Goal: Task Accomplishment & Management: Manage account settings

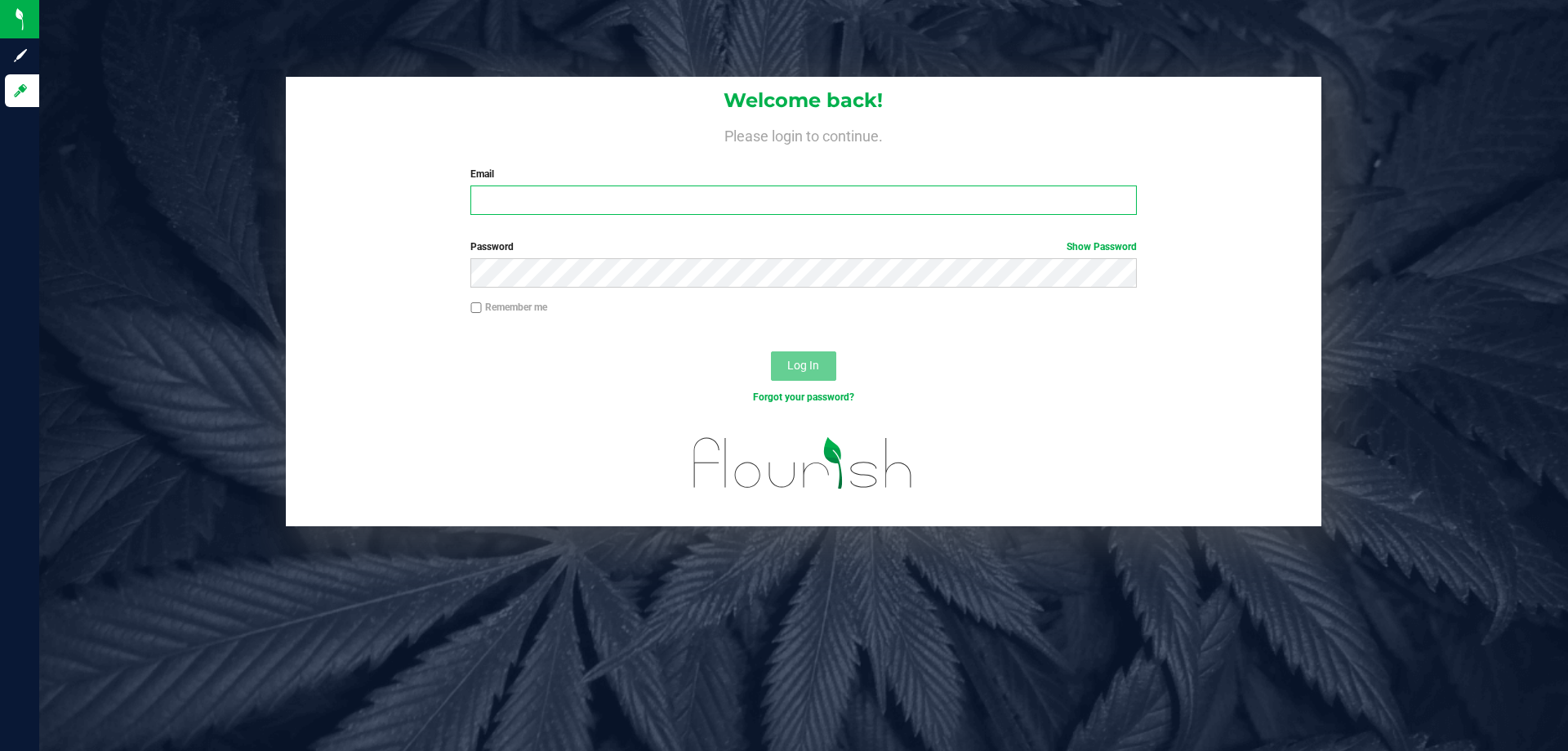
click at [561, 202] on input "Email" at bounding box center [803, 200] width 665 height 29
click at [526, 197] on input "Email" at bounding box center [803, 200] width 665 height 29
type input "[EMAIL_ADDRESS][DOMAIN_NAME]"
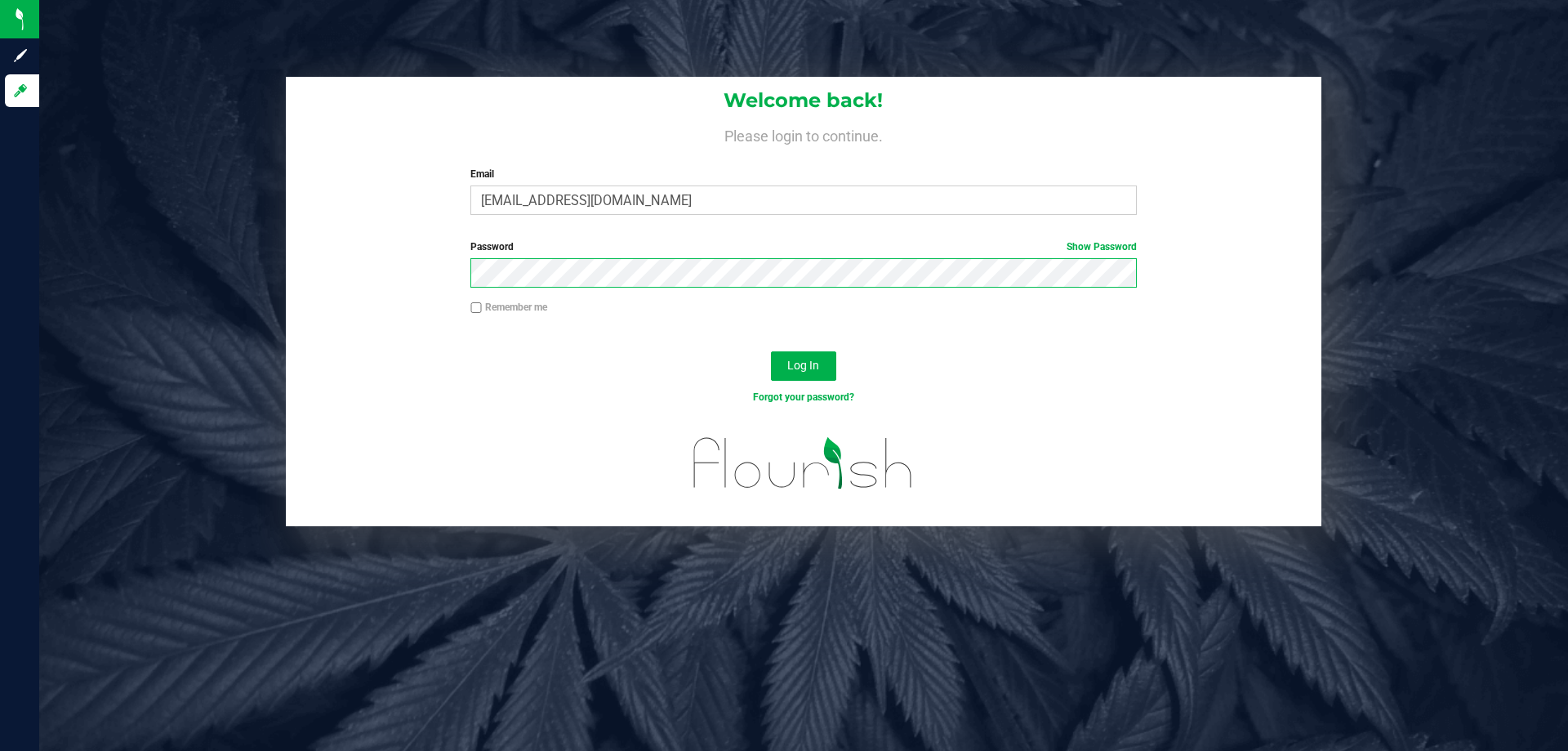
click at [771, 351] on button "Log In" at bounding box center [803, 366] width 66 height 29
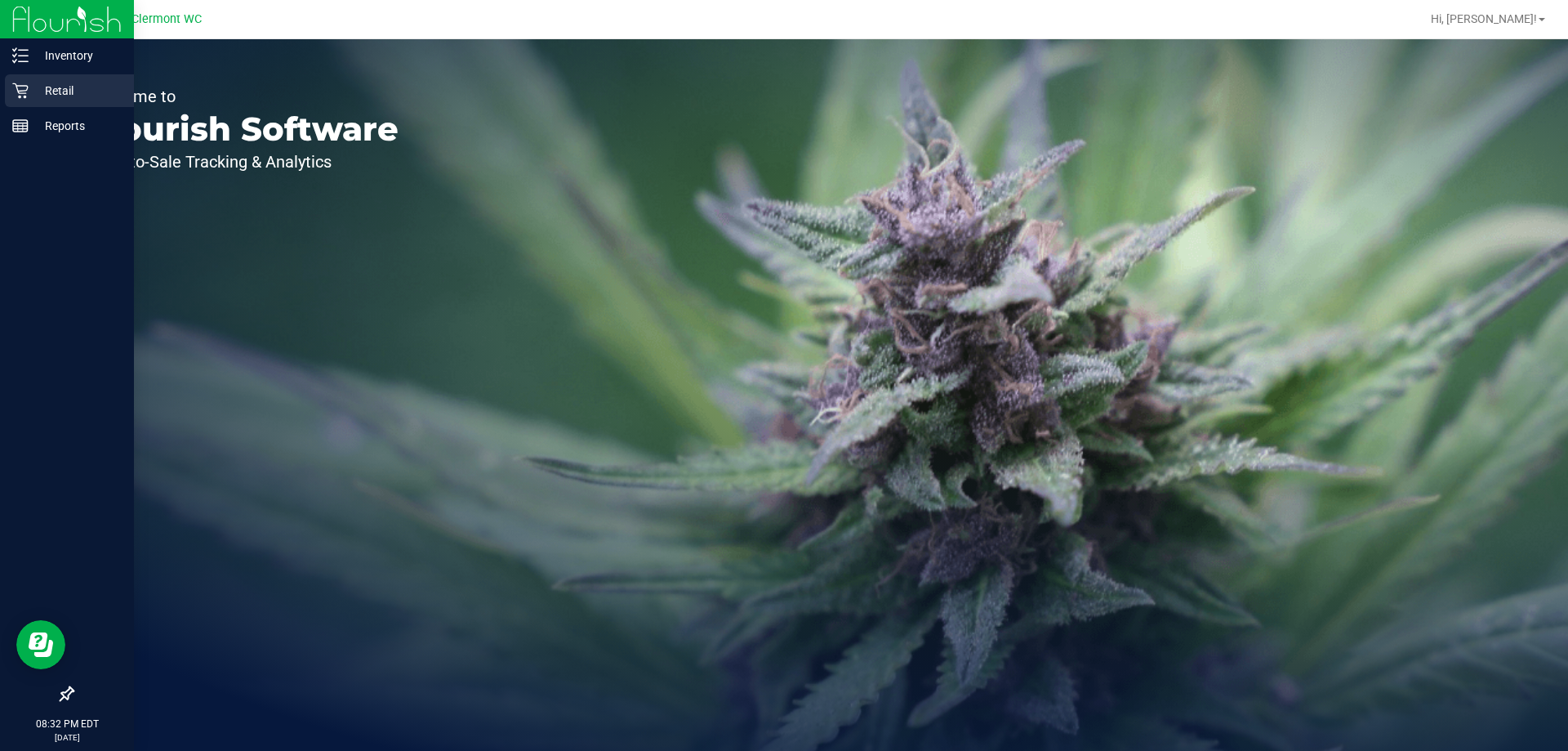
click at [49, 93] on p "Retail" at bounding box center [78, 91] width 98 height 20
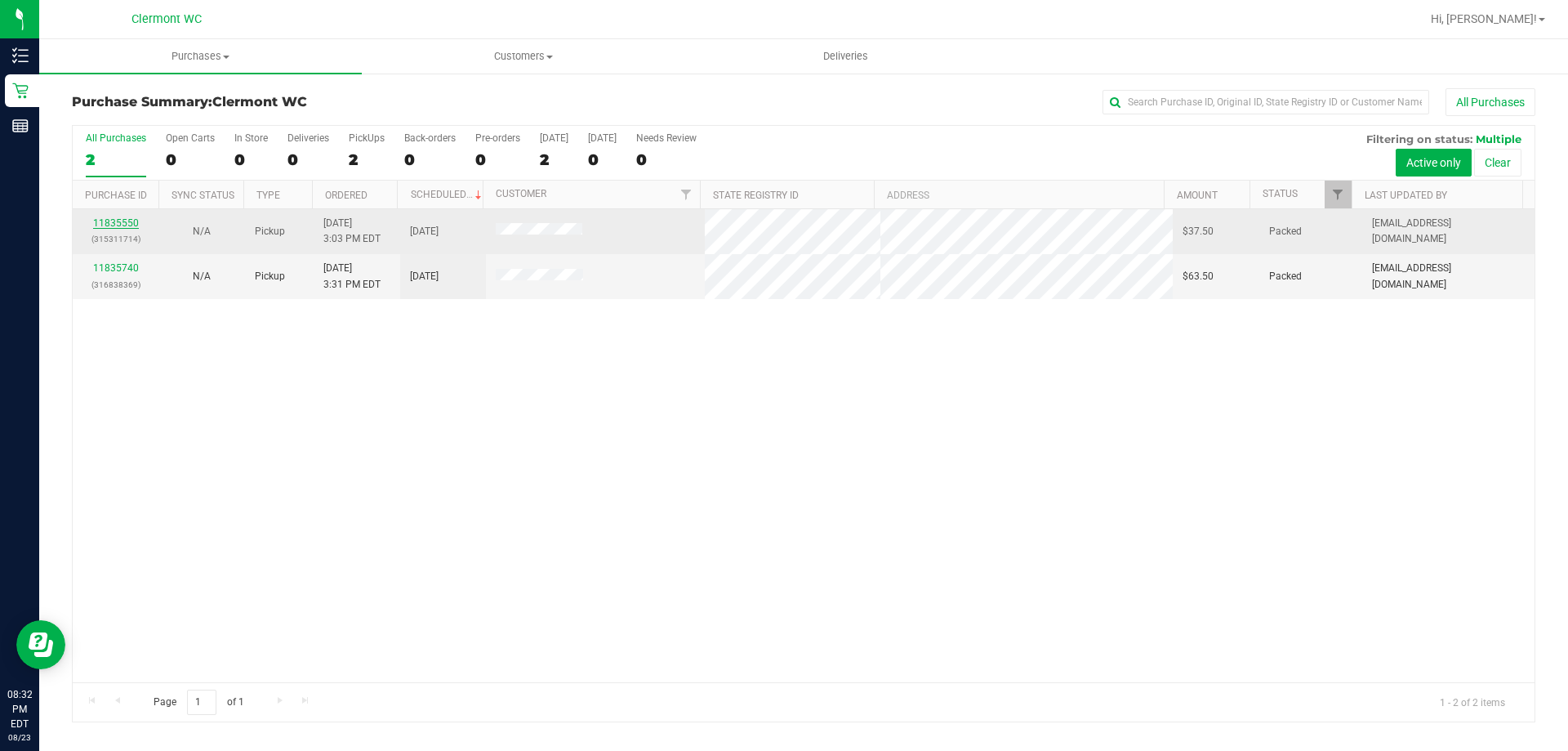
click at [108, 219] on link "11835550" at bounding box center [116, 223] width 46 height 11
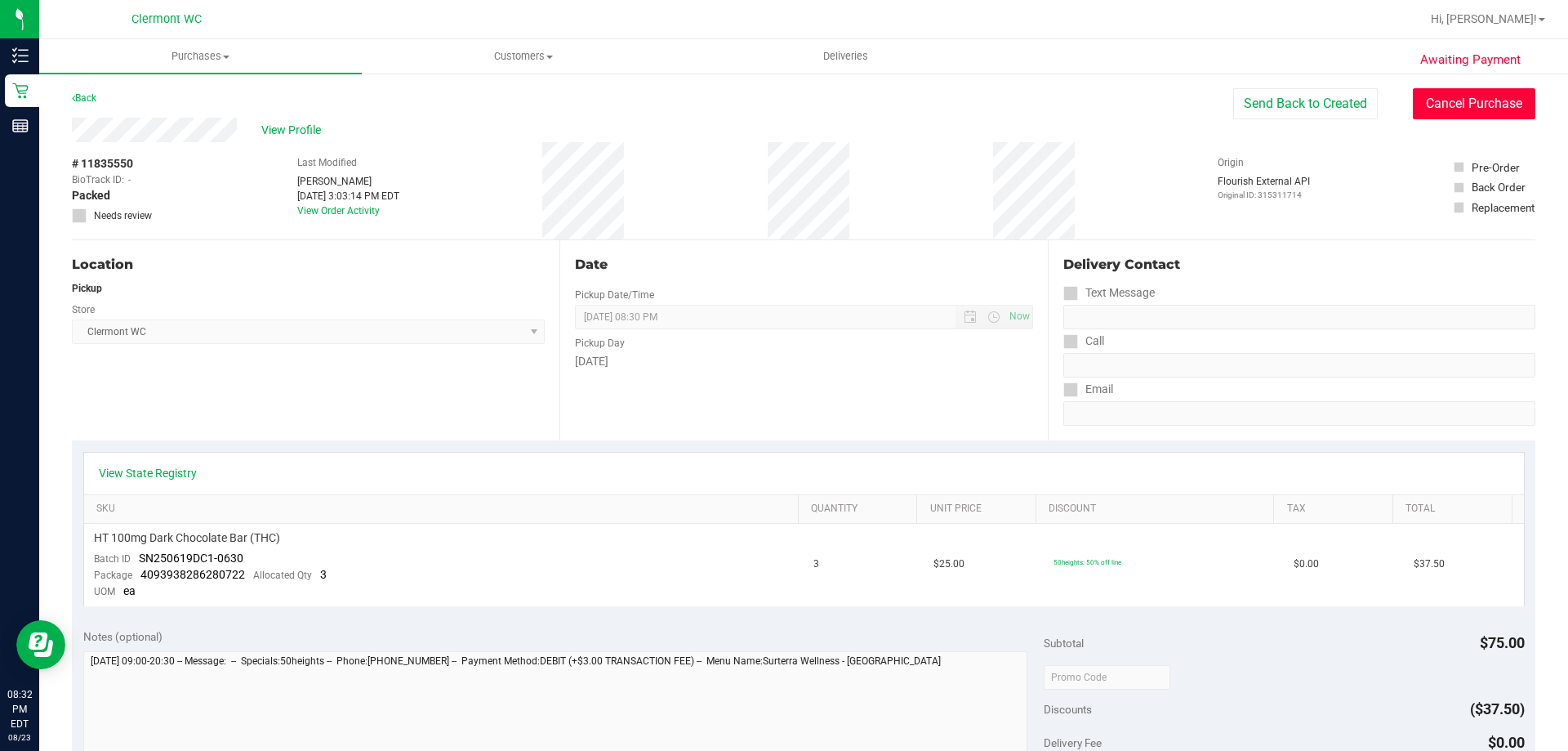
click at [1444, 98] on button "Cancel Purchase" at bounding box center [1474, 104] width 123 height 31
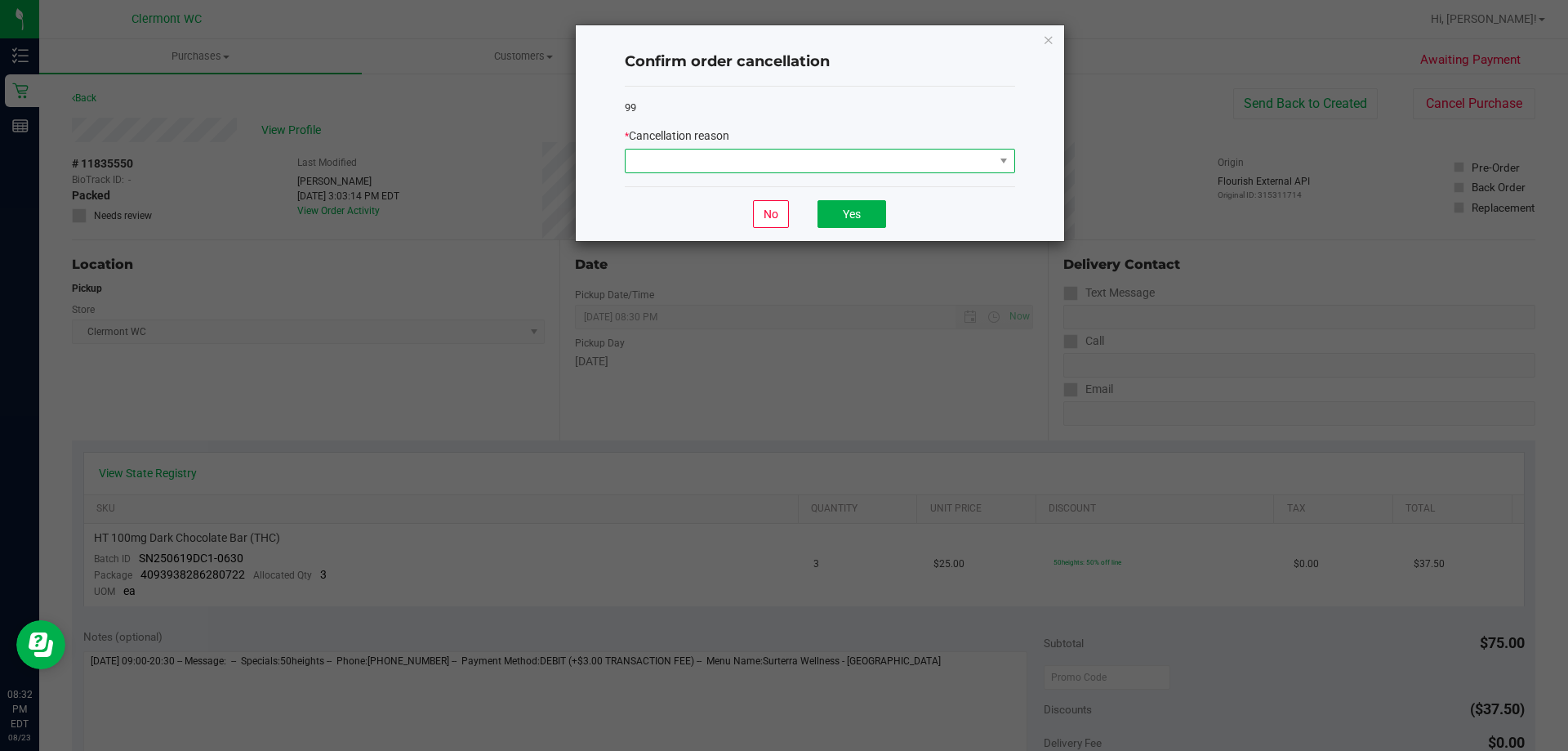
click at [753, 149] on span at bounding box center [809, 161] width 368 height 22
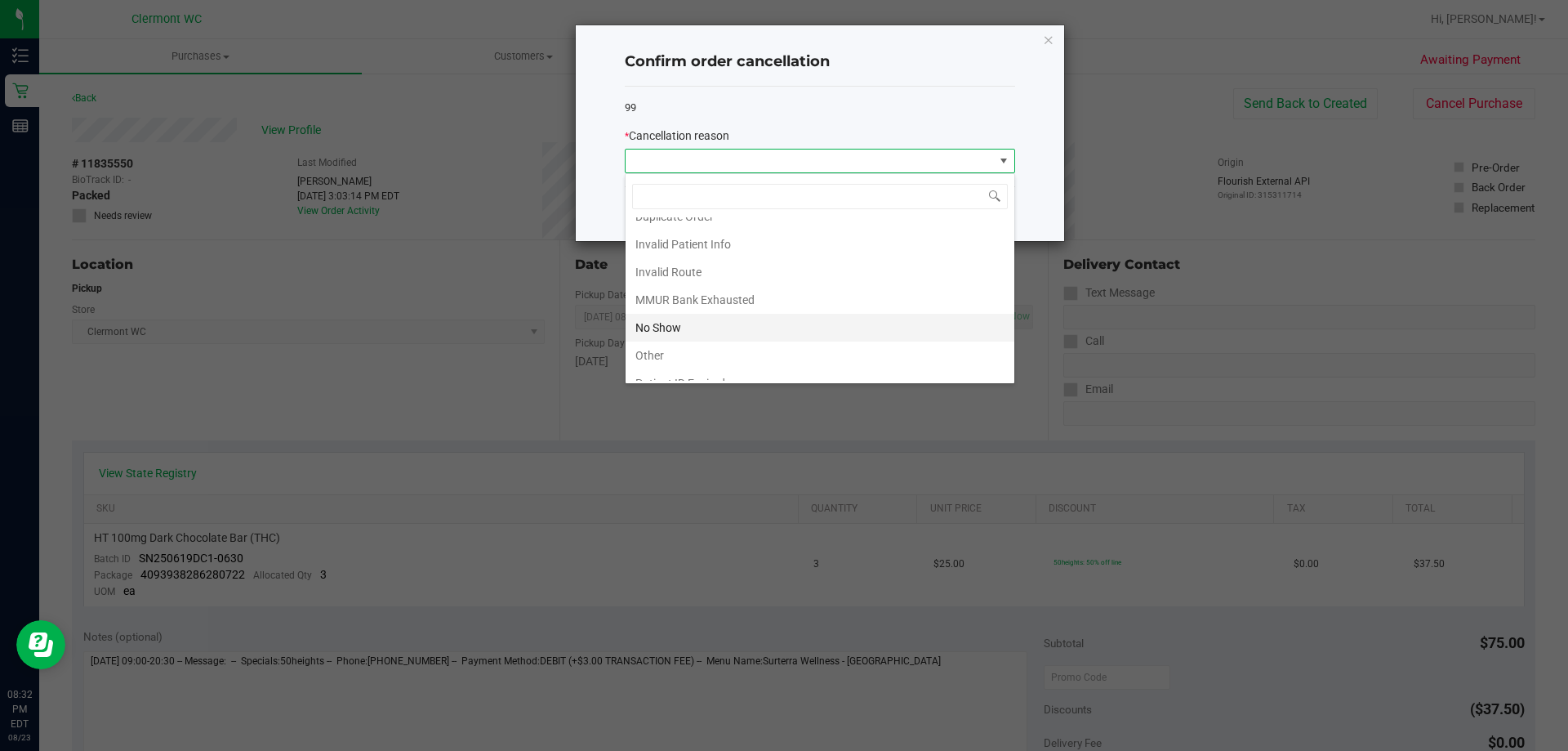
scroll to position [82, 0]
click at [702, 293] on li "No Show" at bounding box center [820, 288] width 388 height 28
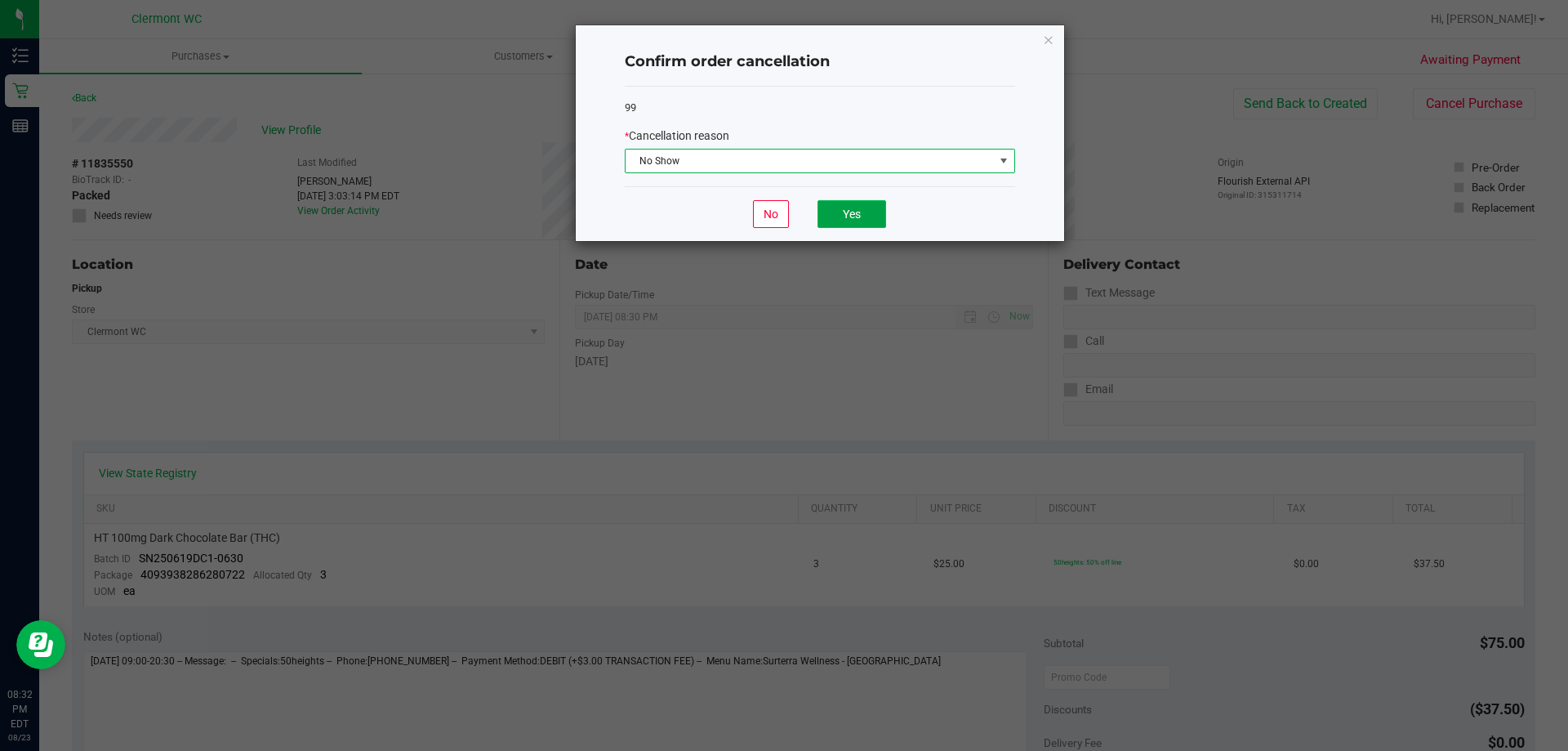
click at [853, 209] on button "Yes" at bounding box center [851, 214] width 68 height 28
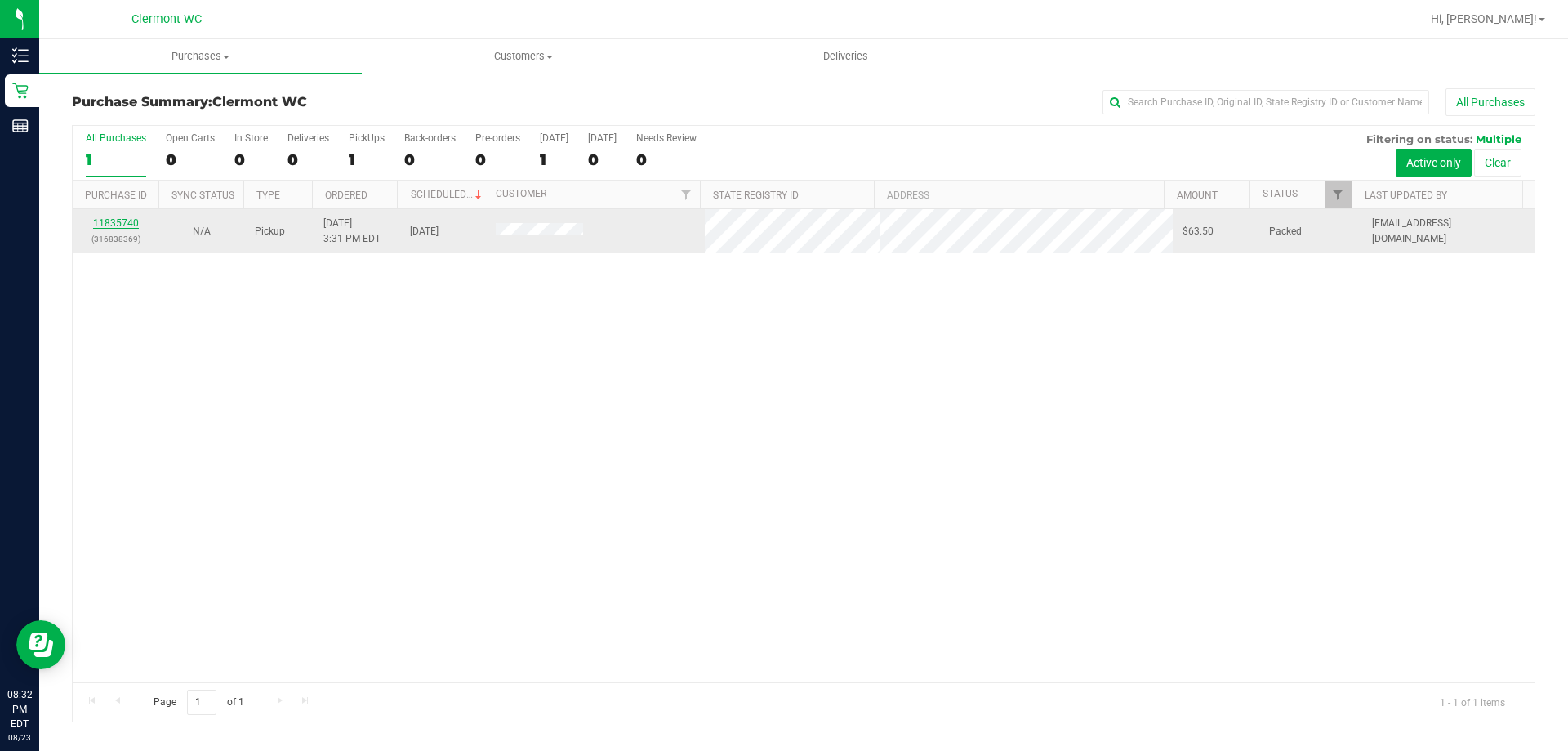
click at [110, 224] on link "11835740" at bounding box center [116, 223] width 46 height 11
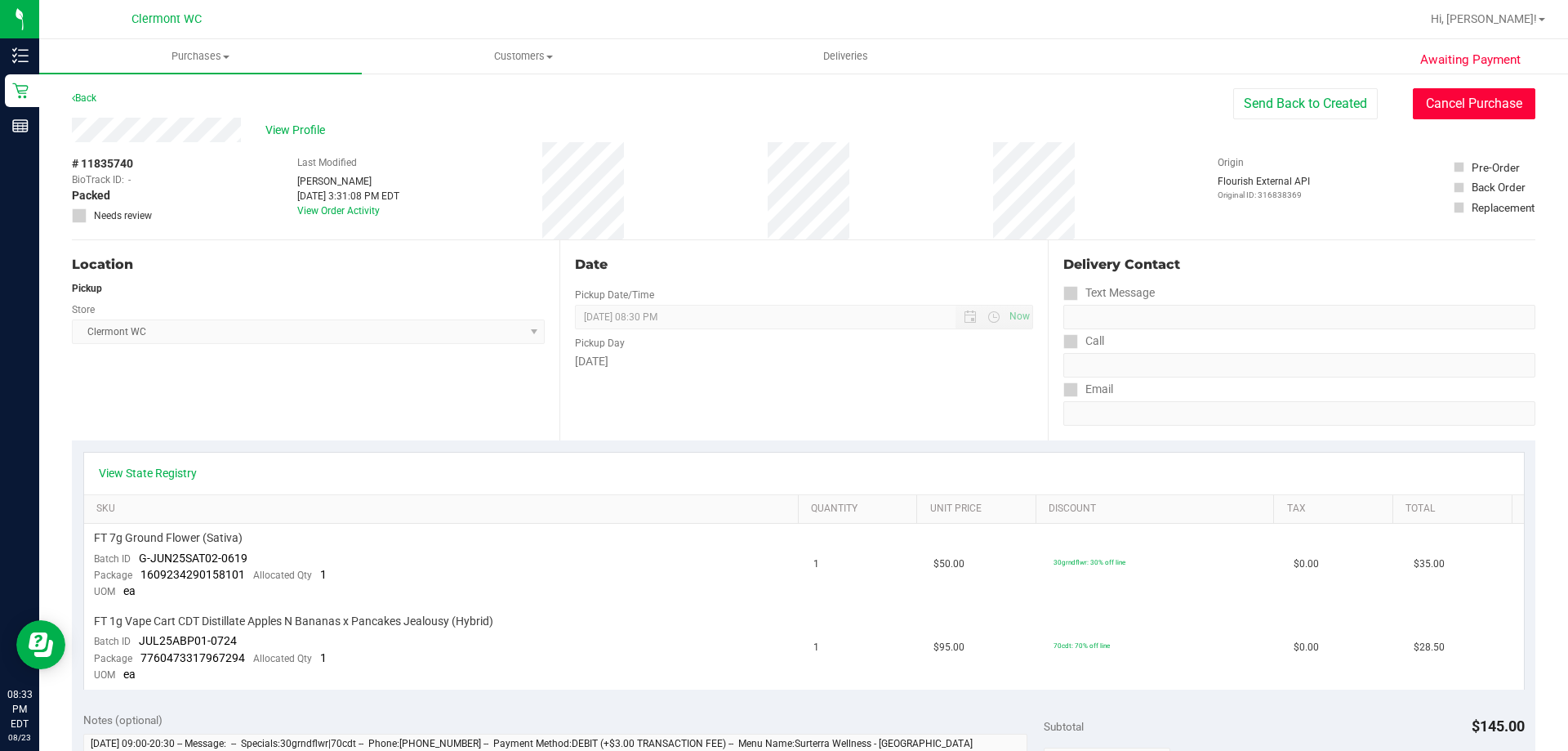
click at [1456, 98] on button "Cancel Purchase" at bounding box center [1474, 104] width 123 height 31
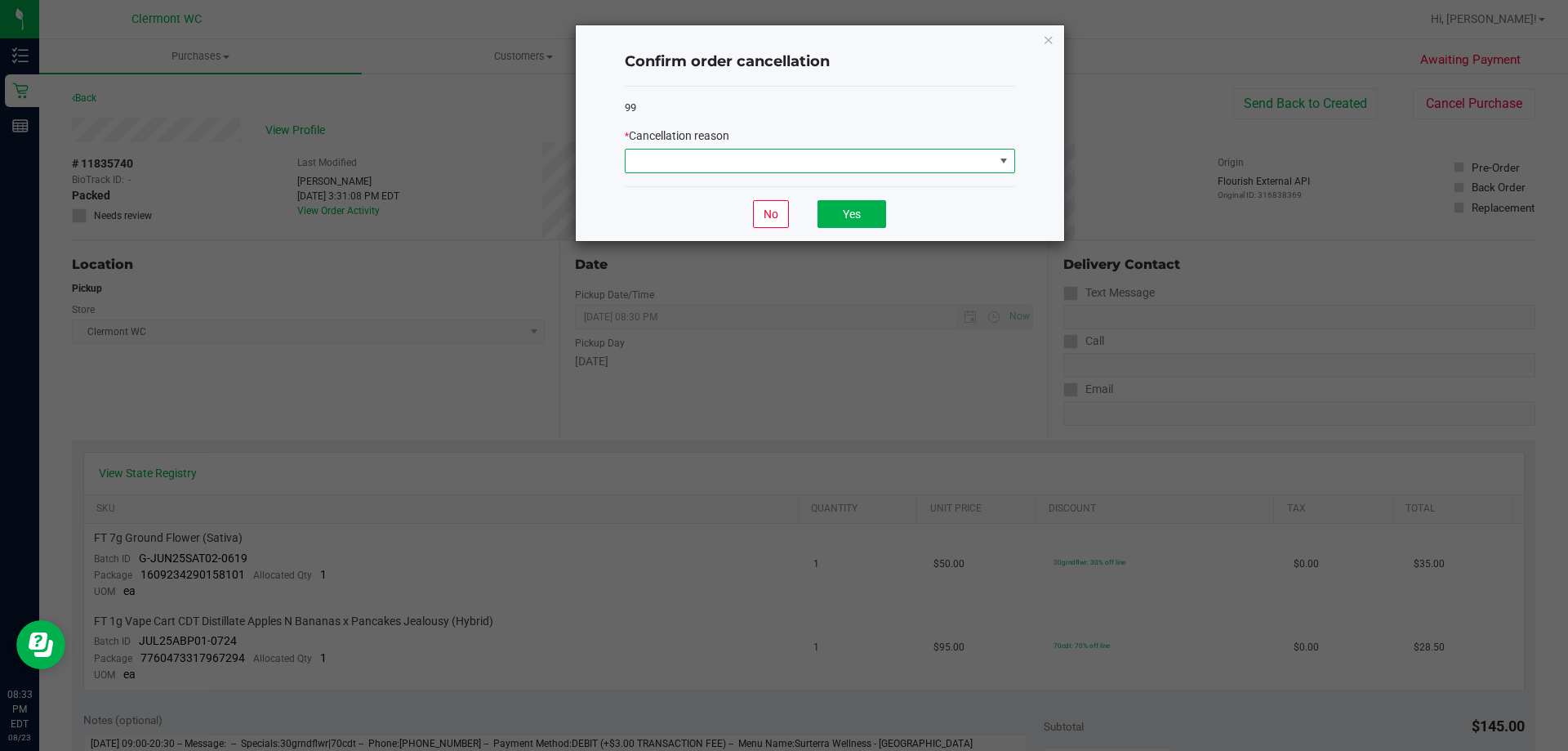
click at [782, 161] on span at bounding box center [809, 161] width 368 height 22
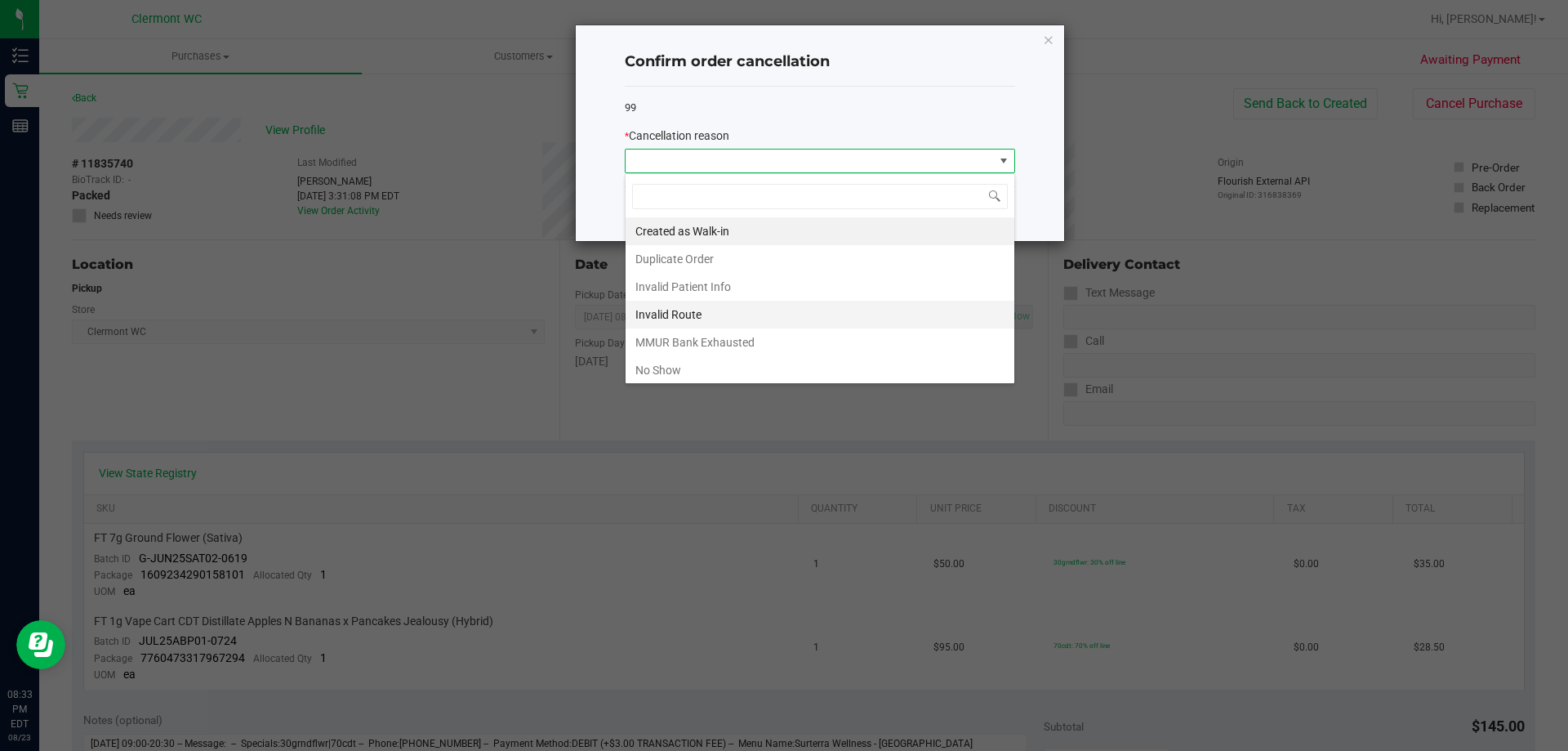
scroll to position [82, 0]
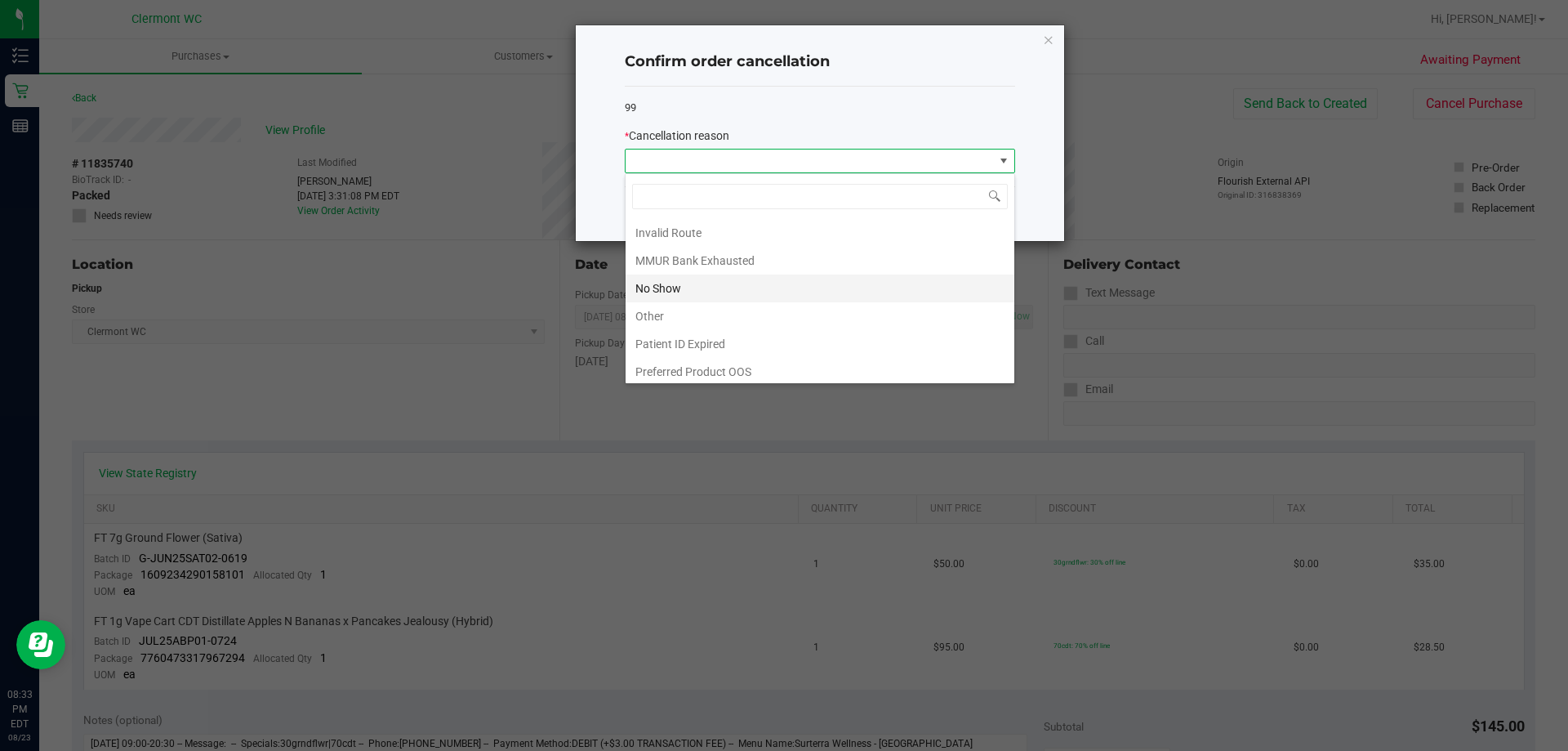
click at [695, 284] on li "No Show" at bounding box center [820, 288] width 388 height 28
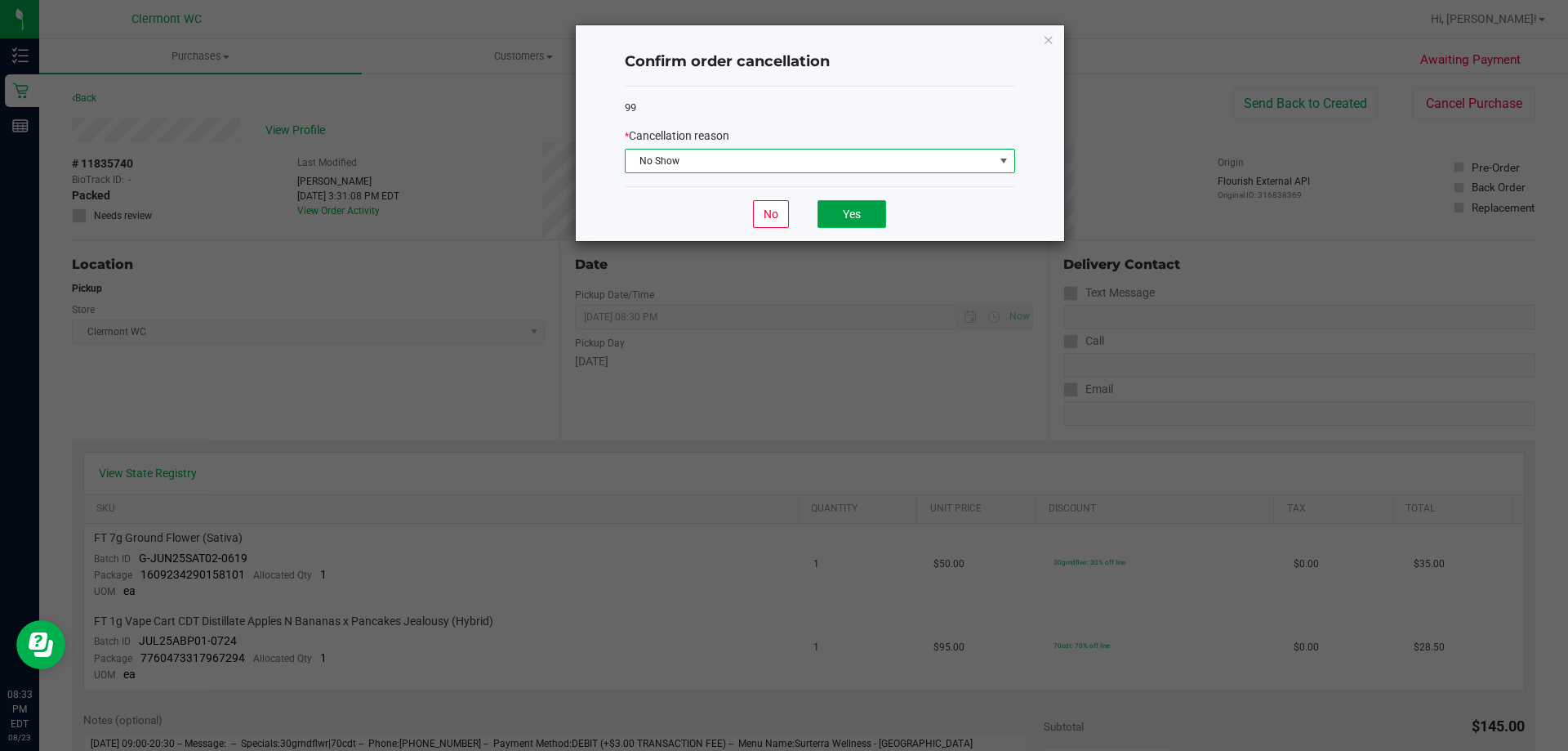
click at [859, 217] on button "Yes" at bounding box center [851, 214] width 68 height 28
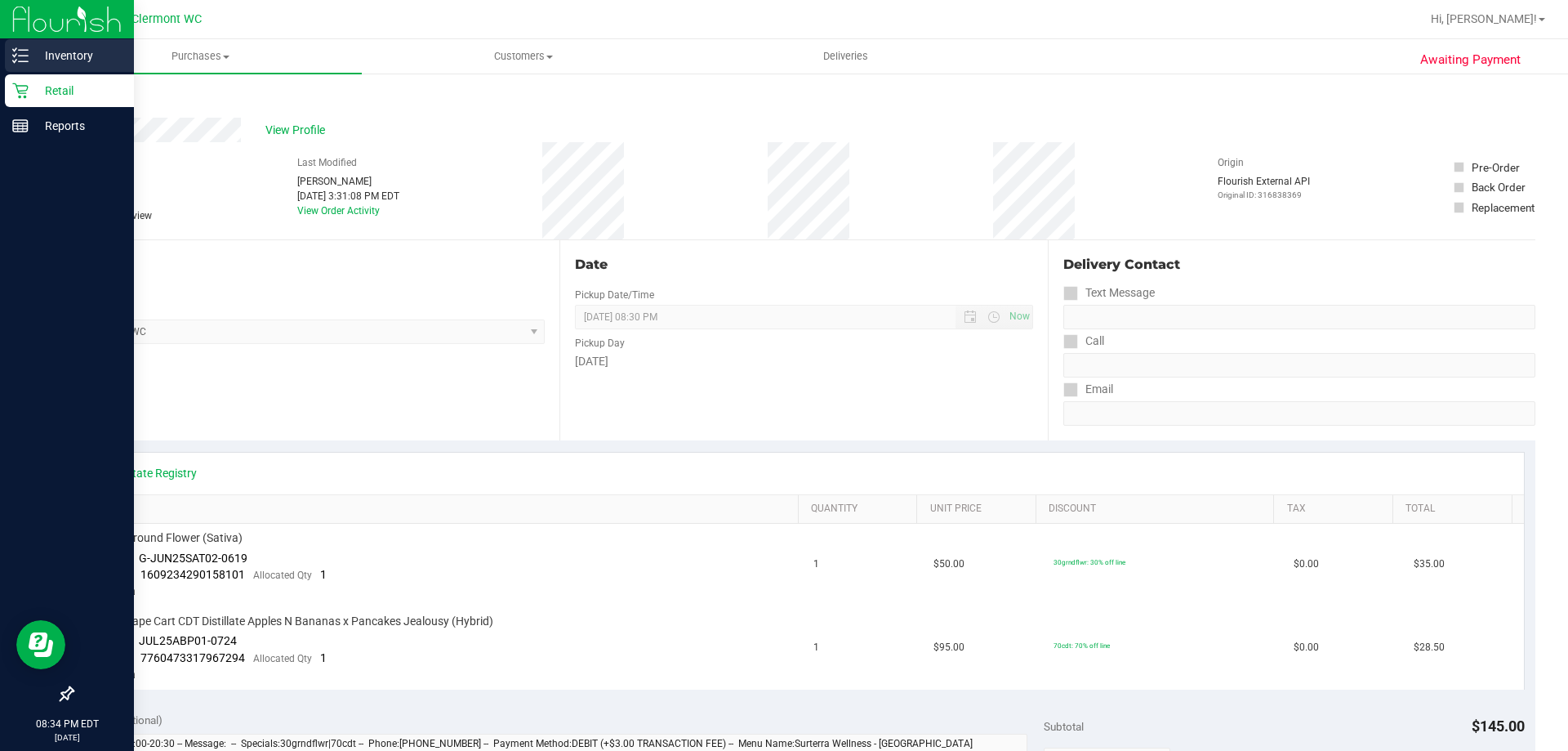
click at [77, 55] on p "Inventory" at bounding box center [78, 55] width 98 height 20
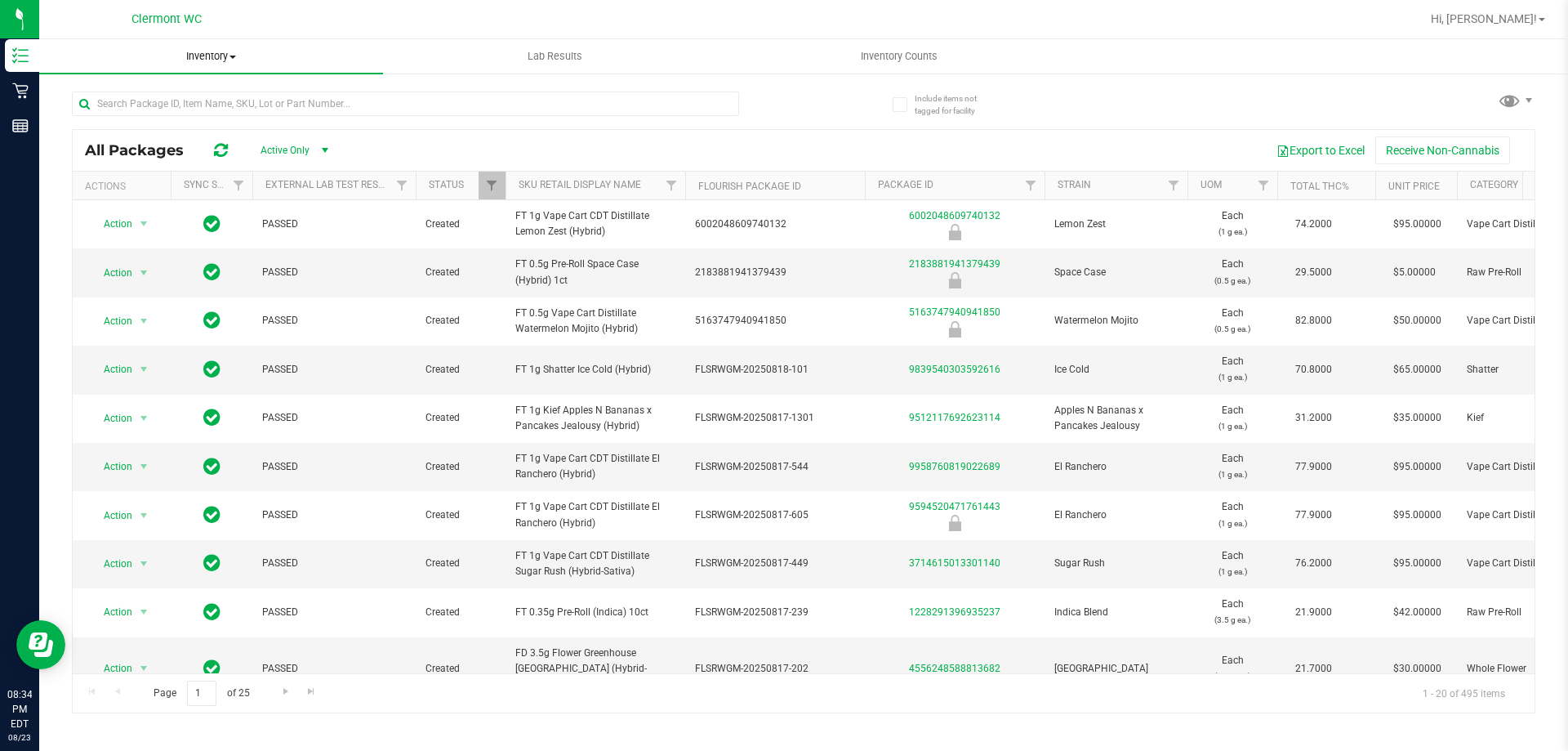
click at [232, 55] on span at bounding box center [233, 57] width 7 height 3
click at [872, 54] on span "Inventory Counts" at bounding box center [899, 56] width 121 height 15
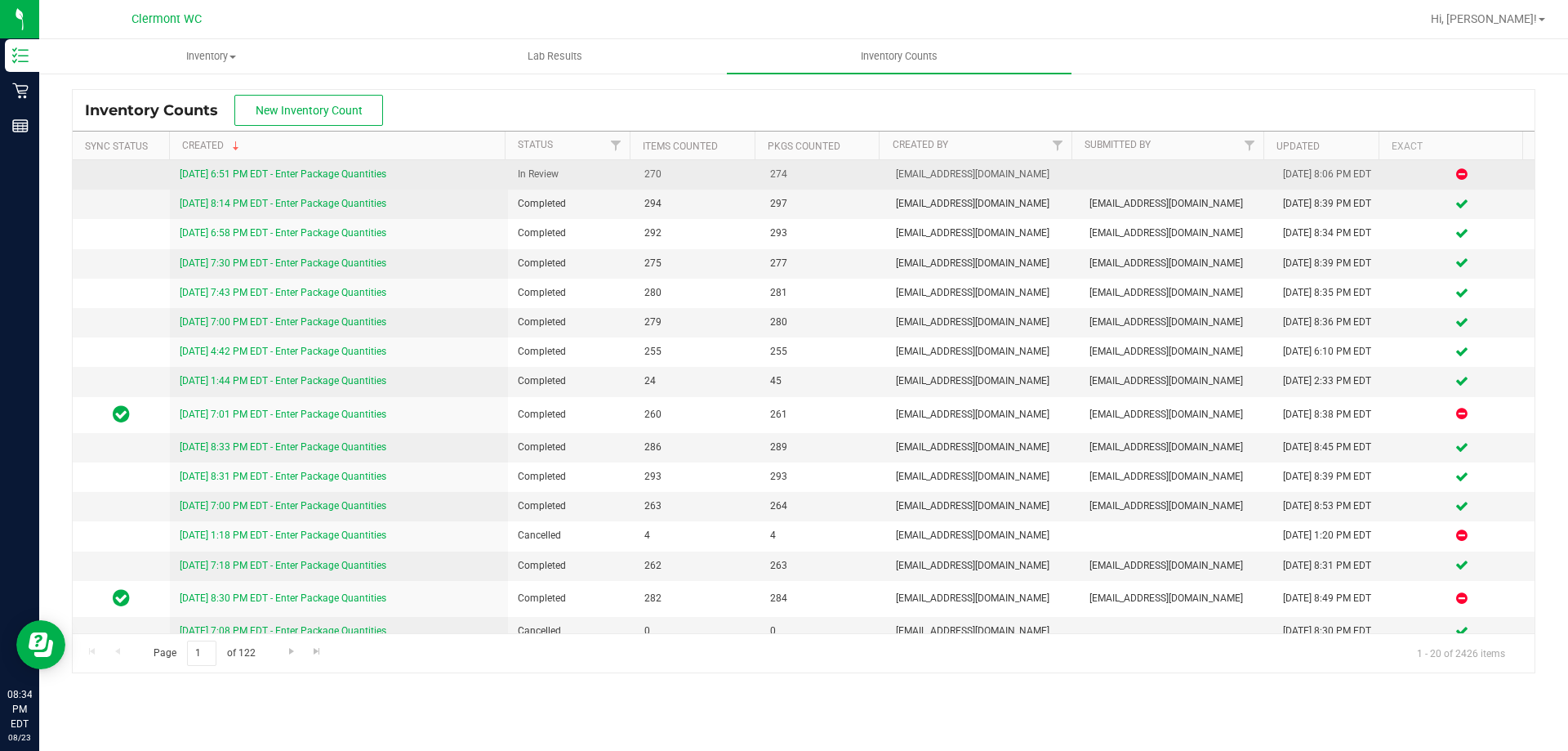
click at [341, 174] on link "[DATE] 6:51 PM EDT - Enter Package Quantities" at bounding box center [282, 174] width 206 height 11
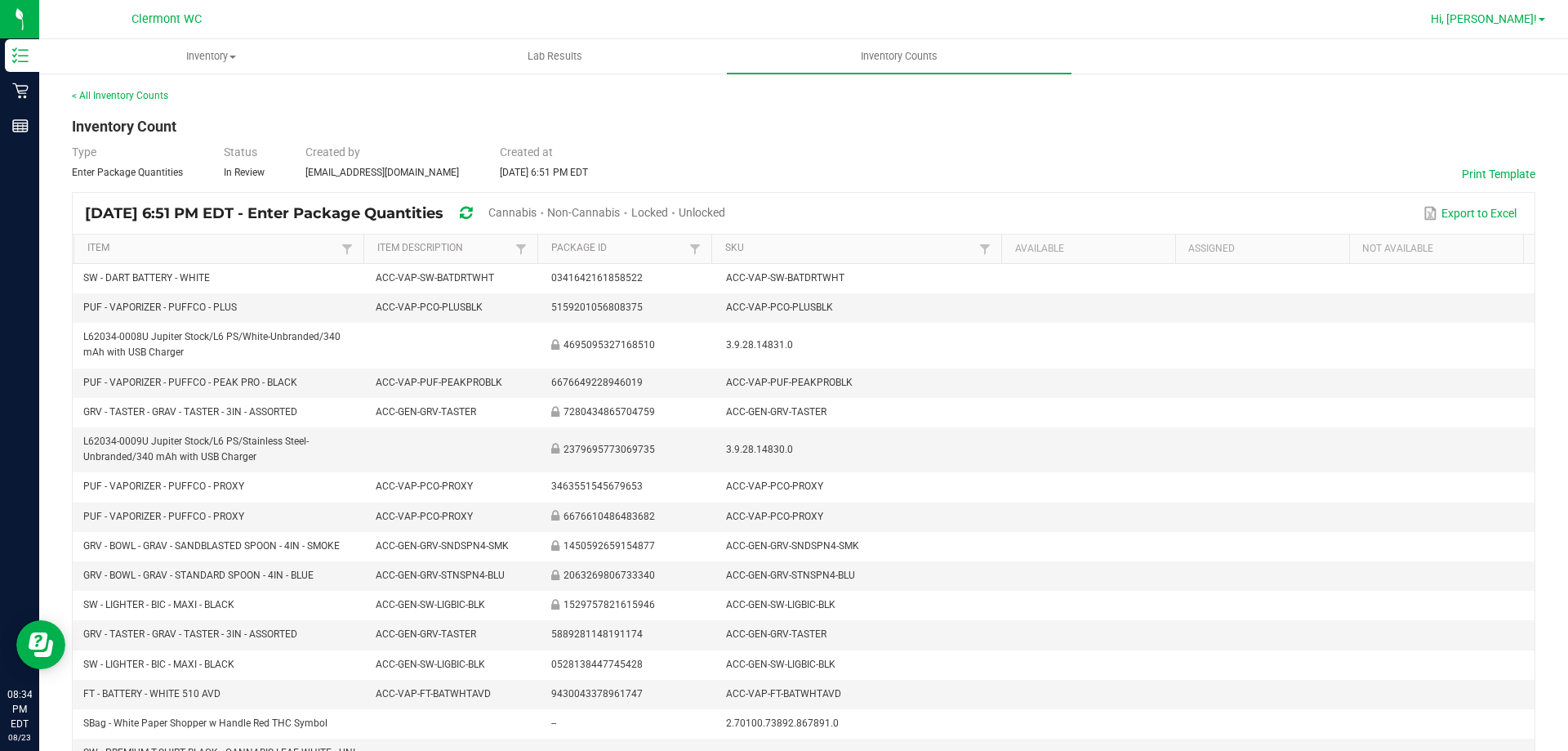
click at [1524, 24] on span "Hi, [PERSON_NAME]!" at bounding box center [1483, 18] width 106 height 13
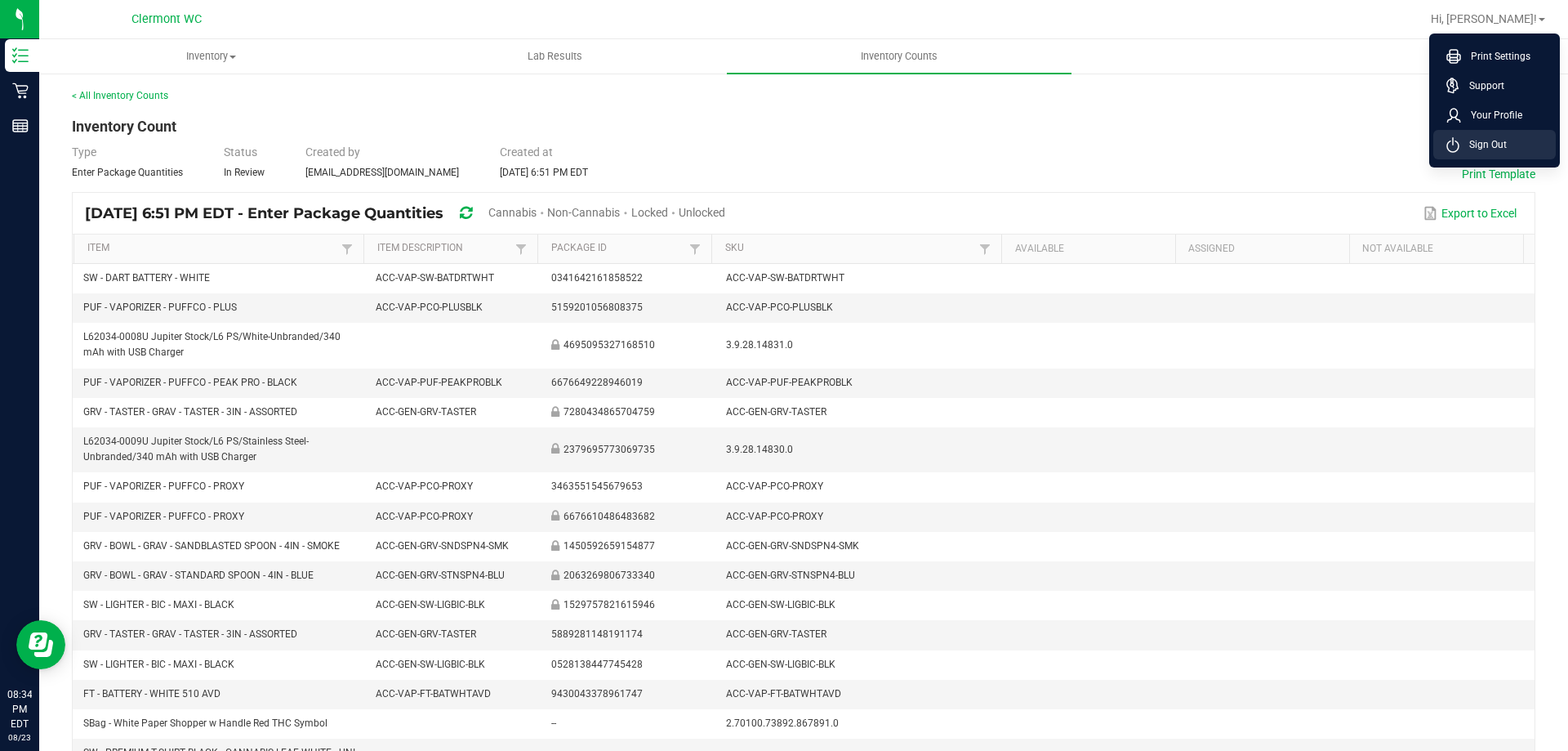
click at [1505, 148] on span "Sign Out" at bounding box center [1483, 144] width 47 height 16
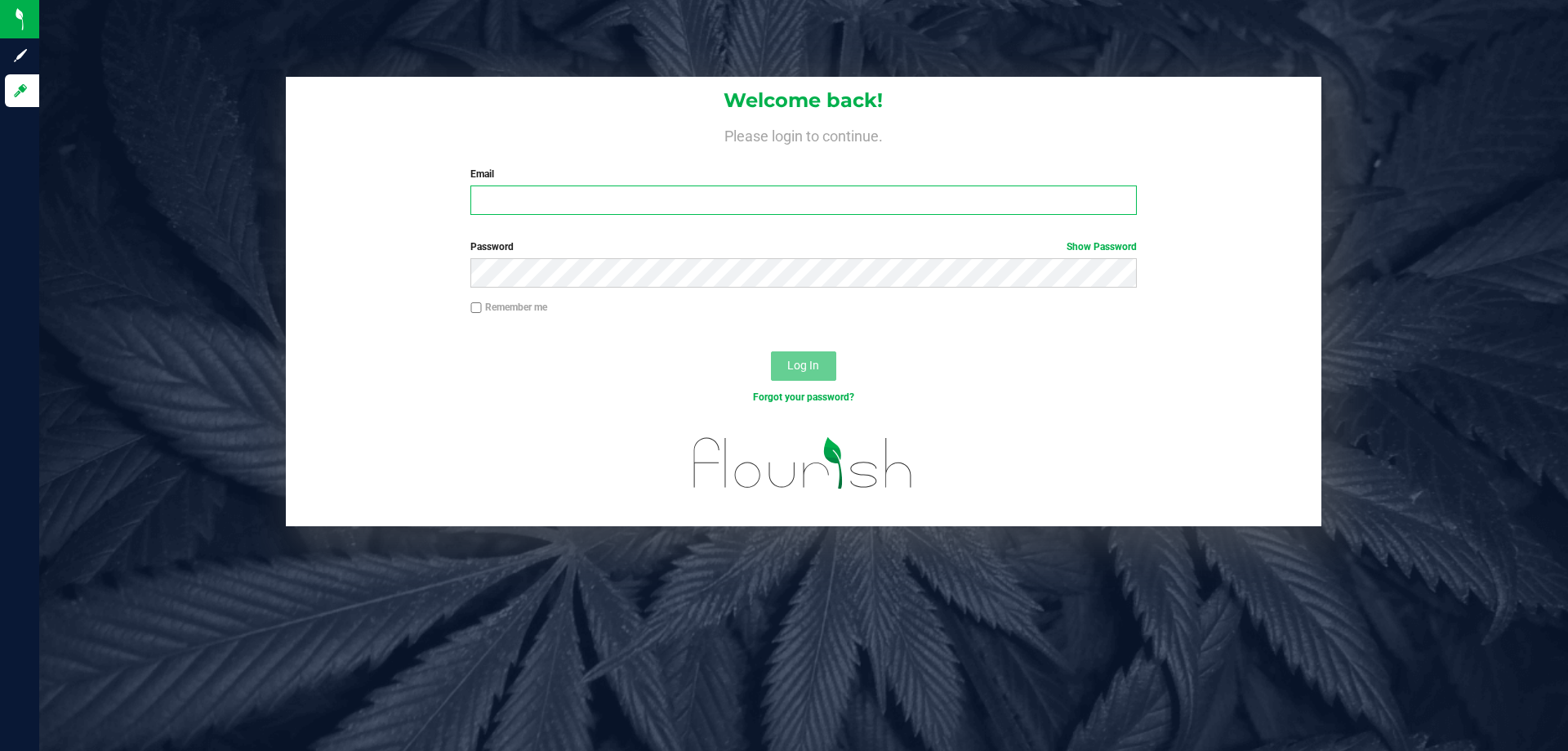
click at [627, 199] on input "Email" at bounding box center [803, 200] width 665 height 29
type input "[EMAIL_ADDRESS][DOMAIN_NAME]"
click at [771, 351] on button "Log In" at bounding box center [803, 366] width 66 height 29
